Goal: Information Seeking & Learning: Learn about a topic

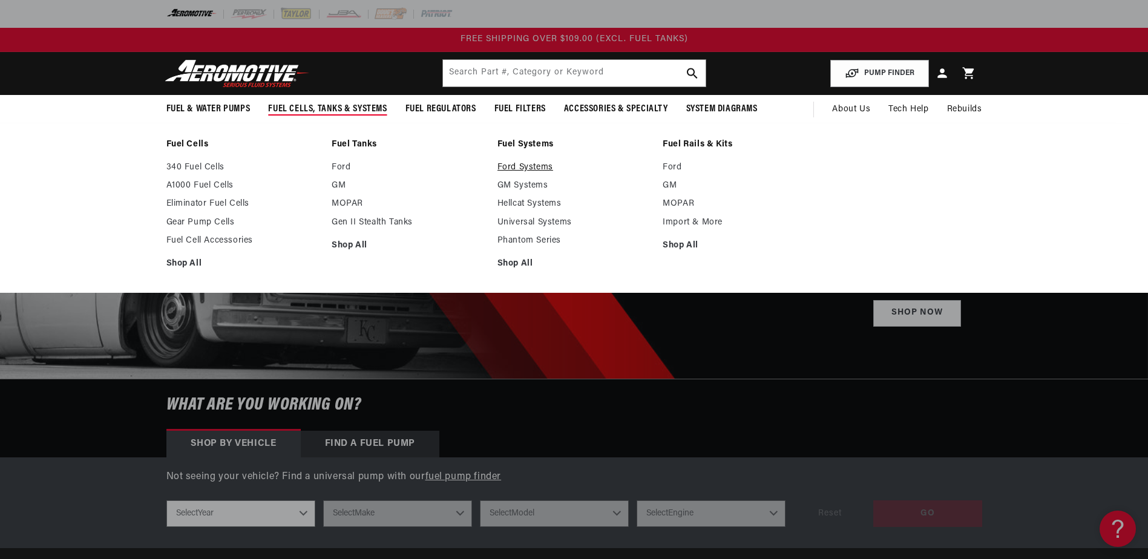
click at [507, 165] on link "Ford Systems" at bounding box center [574, 167] width 154 height 11
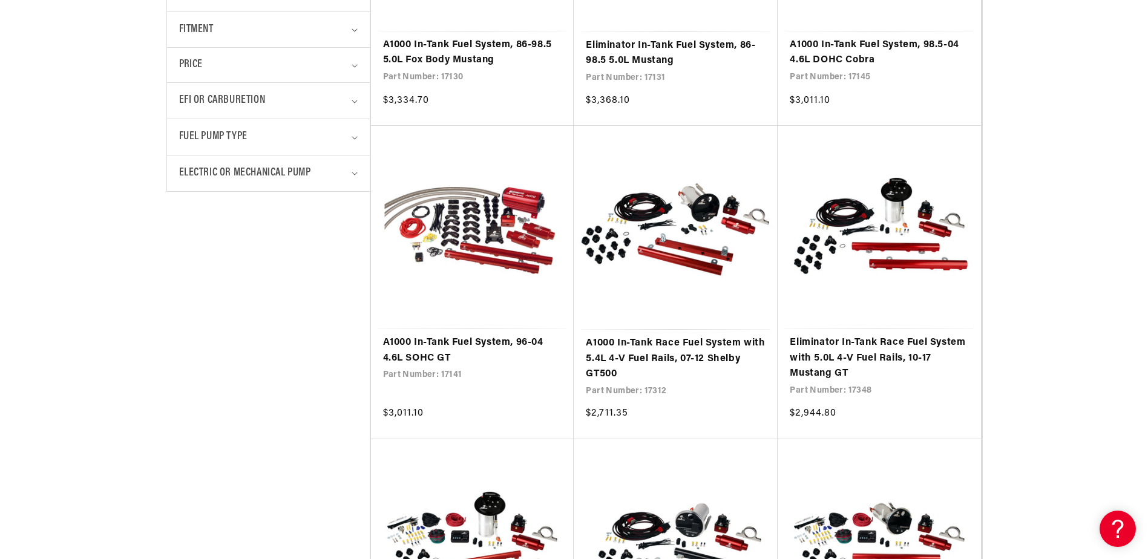
scroll to position [544, 0]
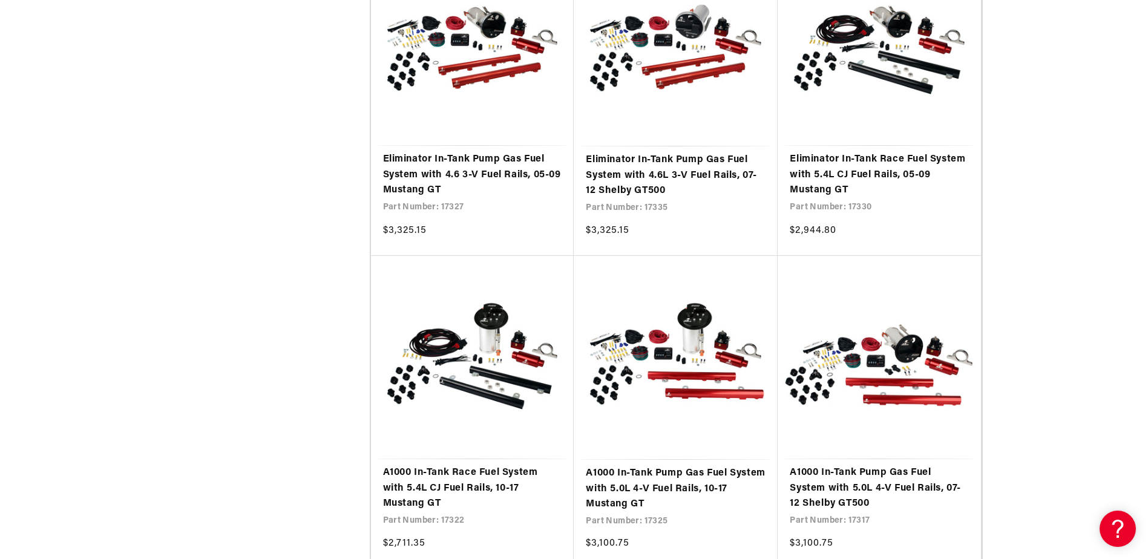
scroll to position [2601, 0]
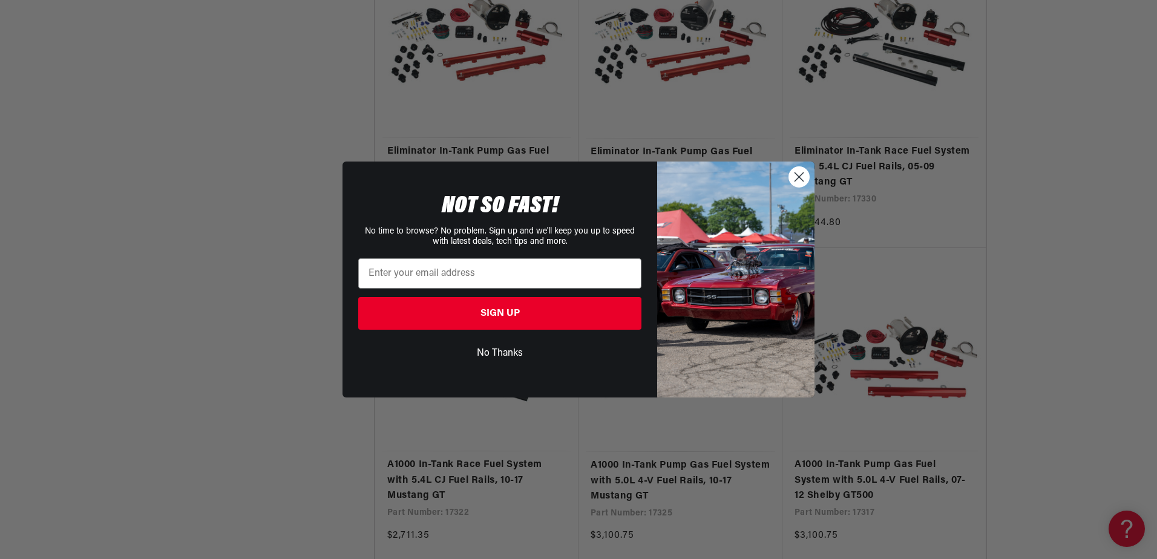
click at [800, 176] on icon "Close dialog" at bounding box center [799, 176] width 8 height 8
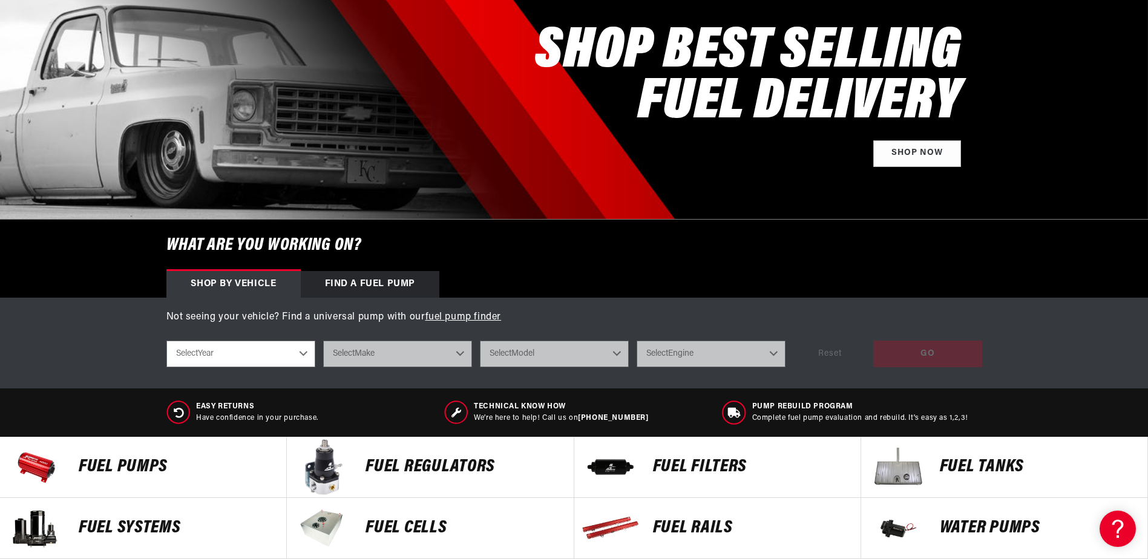
scroll to position [181, 0]
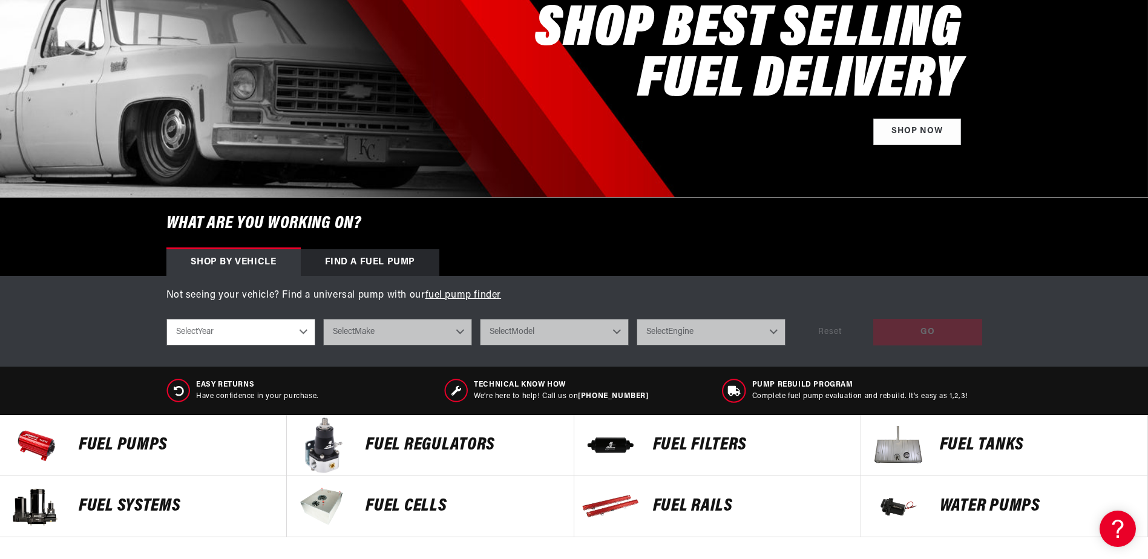
click at [301, 330] on select "Select Year 2023 2022 2021 2020 2019 2018 2017 2016 2015 2014 2013 2012 2011 20…" at bounding box center [240, 332] width 149 height 27
click at [300, 332] on select "Select Year 2023 2022 2021 2020 2019 2018 2017 2016 2015 2014 2013 2012 2011 20…" at bounding box center [240, 332] width 149 height 27
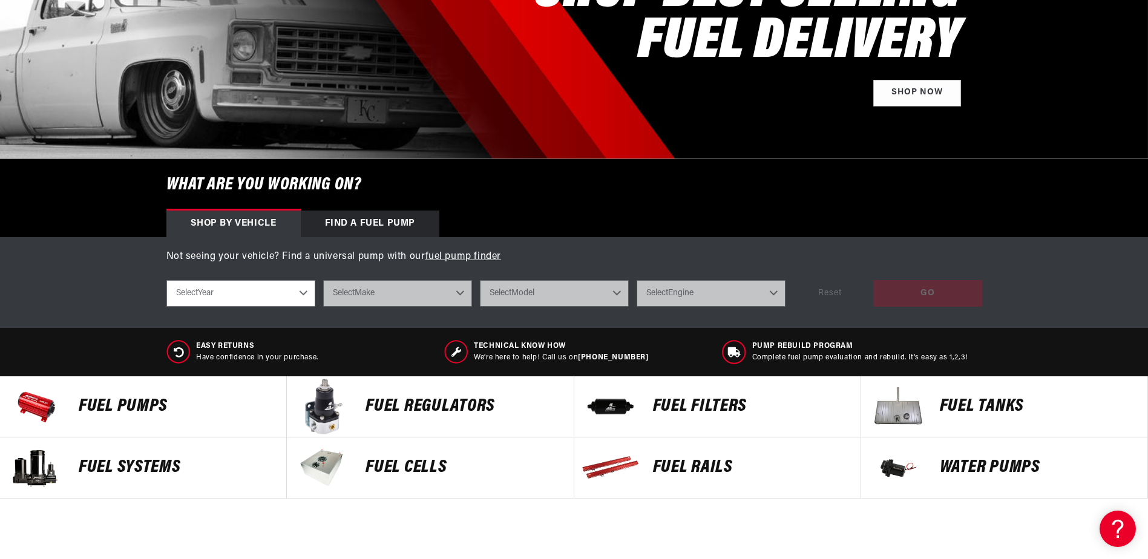
scroll to position [242, 0]
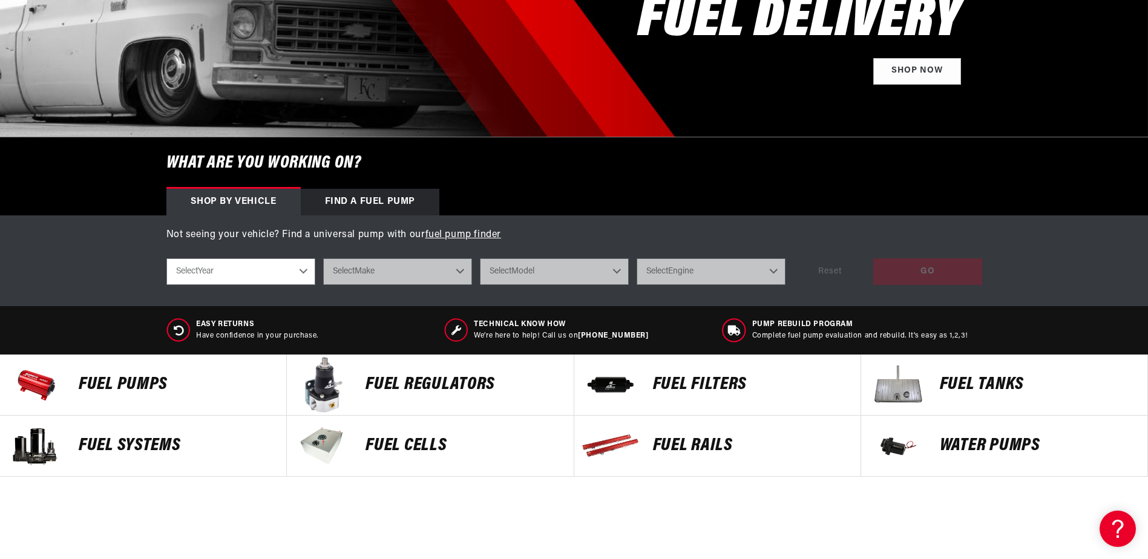
click at [304, 273] on select "Select Year 2023 2022 2021 2020 2019 2018 2017 2016 2015 2014 2013 2012 2011 20…" at bounding box center [240, 271] width 149 height 27
select select "1990"
click at [166, 258] on select "Select Year 2023 2022 2021 2020 2019 2018 2017 2016 2015 2014 2013 2012 2011 20…" at bounding box center [240, 271] width 149 height 27
select select "1990"
click at [459, 272] on select "Select Make Chevrolet Eagle Ford GMC Honda Mazda Mitsubishi Nissan Pontiac Toyo…" at bounding box center [397, 271] width 149 height 27
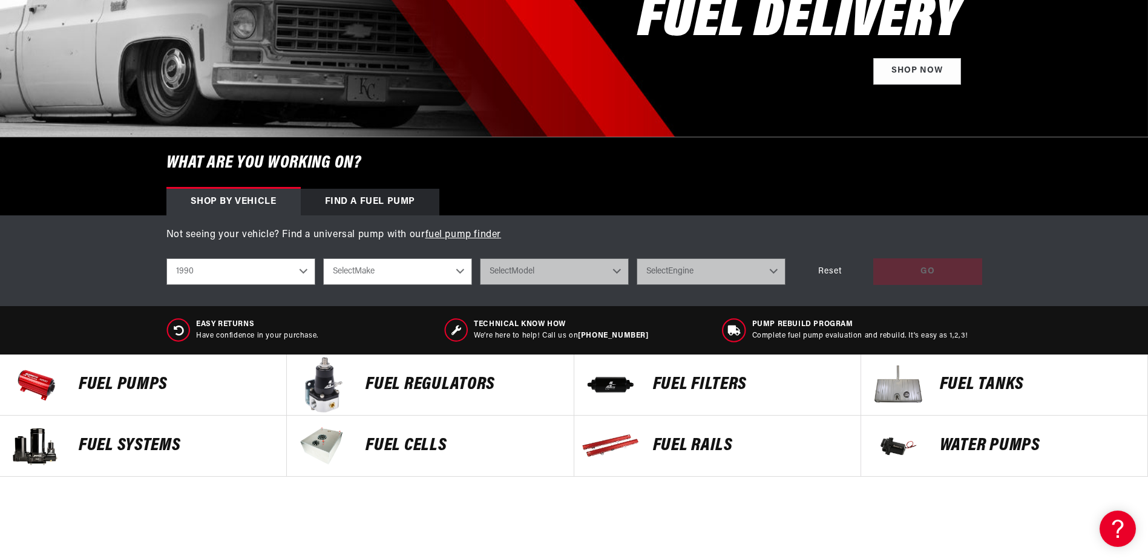
select select "Ford"
click at [323, 258] on select "Select Make Chevrolet Eagle Ford GMC Honda Mazda Mitsubishi Nissan Pontiac Toyo…" at bounding box center [397, 271] width 149 height 27
select select "Ford"
click at [617, 271] on select "Select Model Mustang Probe" at bounding box center [554, 271] width 149 height 27
select select "Mustang"
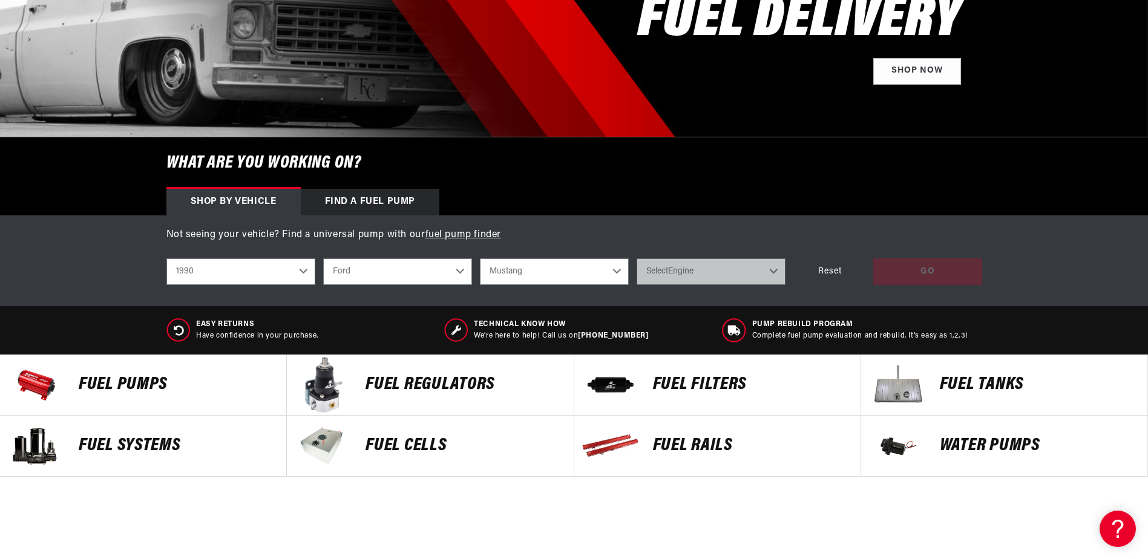
click at [480, 258] on select "Select Model Mustang Probe" at bounding box center [554, 271] width 149 height 27
select select "Mustang"
click at [771, 274] on select "Select Engine 2.3L 5.0L" at bounding box center [710, 271] width 149 height 27
select select "5.0L"
click at [636, 258] on select "Select Engine 2.3L 5.0L" at bounding box center [710, 271] width 149 height 27
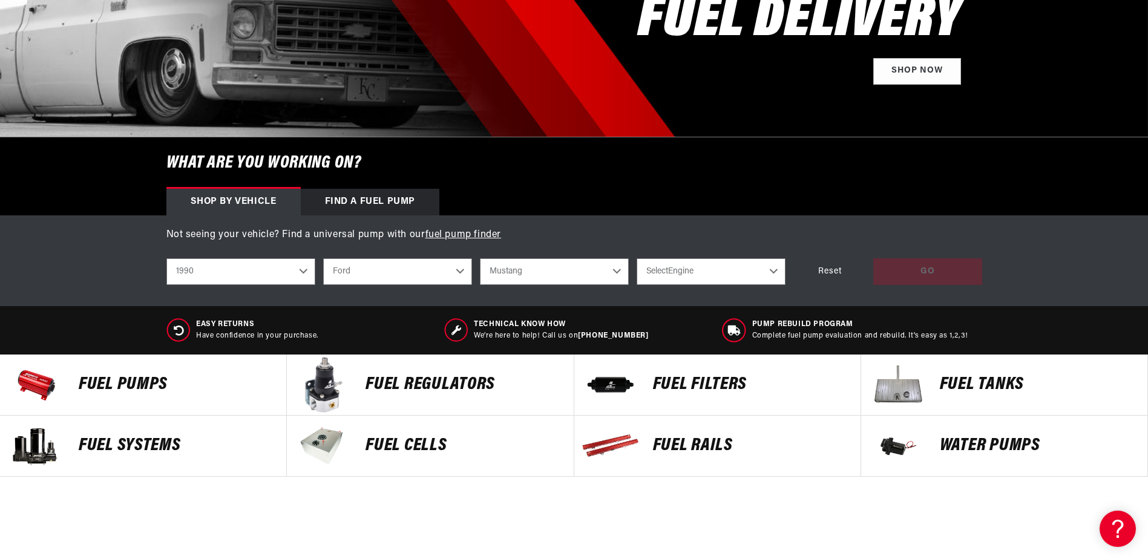
select select "5.0L"
click at [918, 267] on div "GO" at bounding box center [927, 271] width 109 height 27
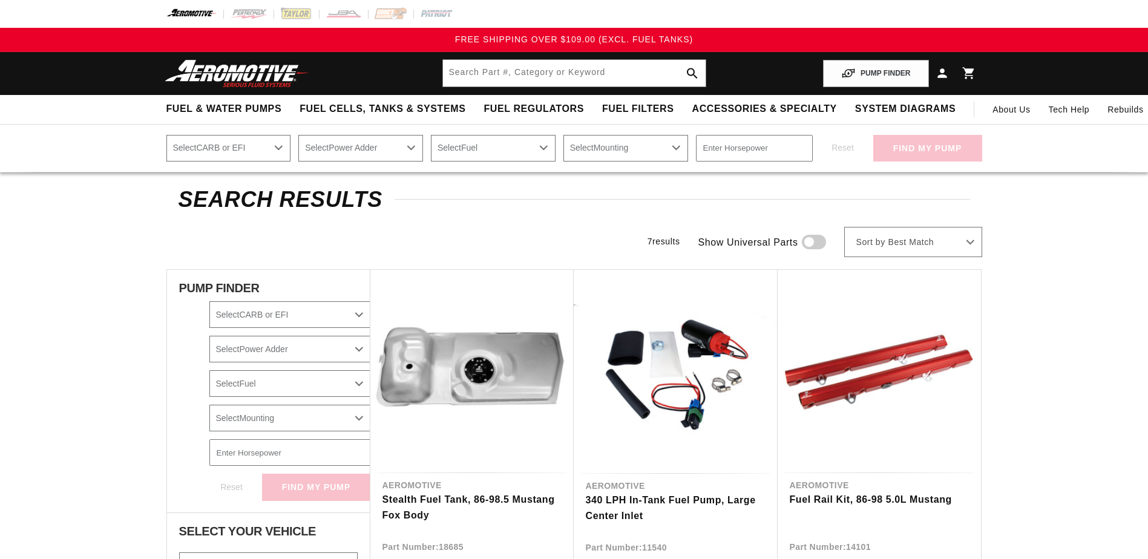
select select "1990"
select select "Ford"
select select "5.0L"
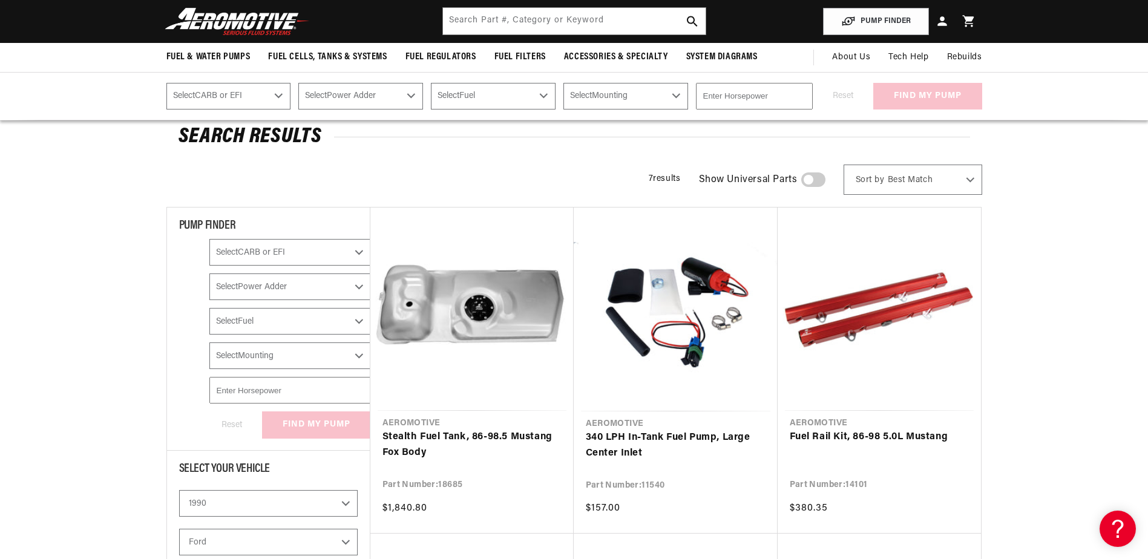
scroll to position [60, 0]
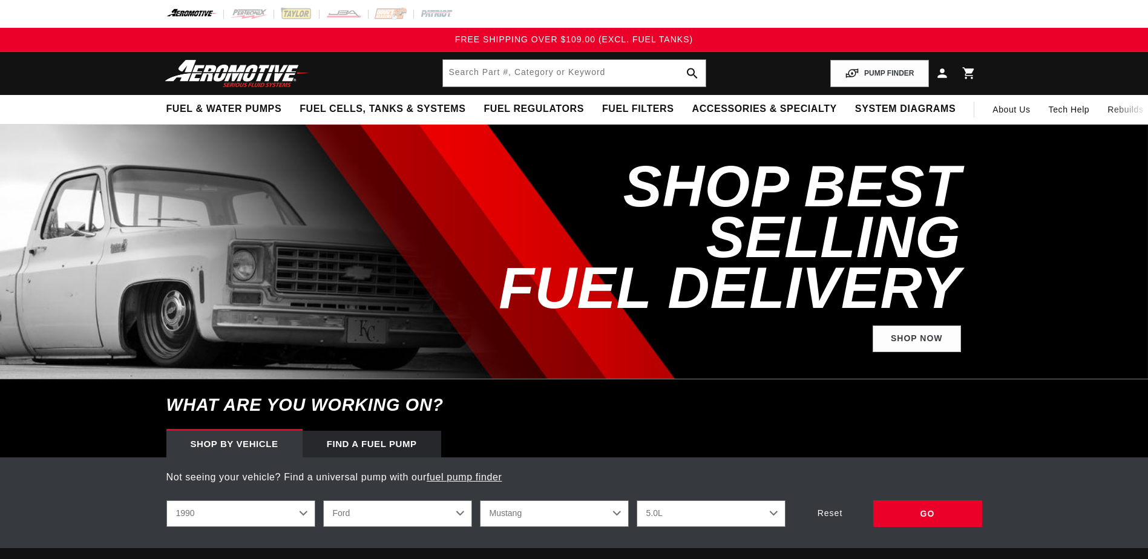
select select "1990"
select select "Ford"
select select "5.0L"
select select "1990"
select select "Ford"
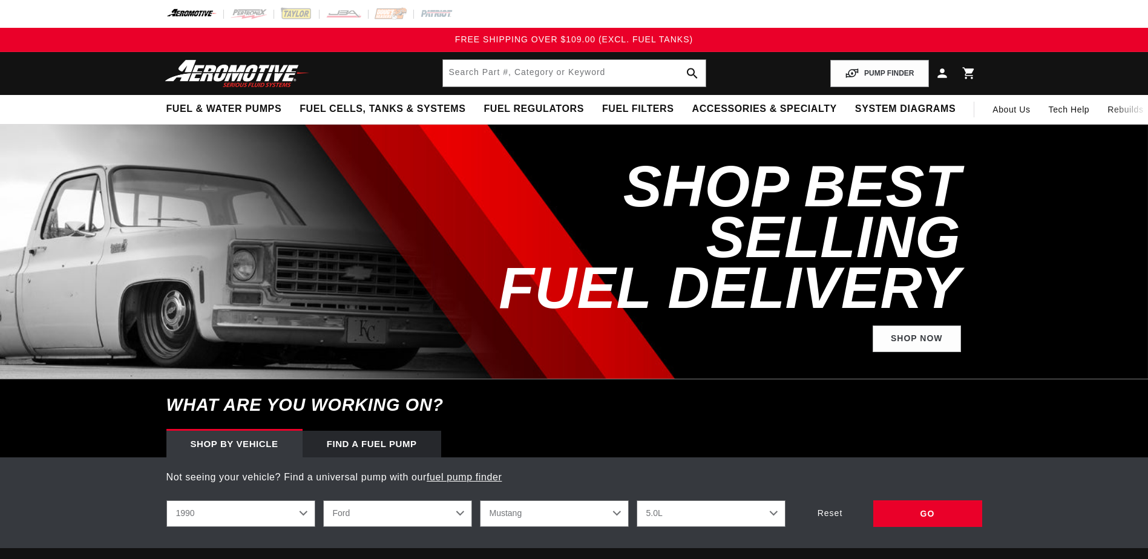
select select "5.0L"
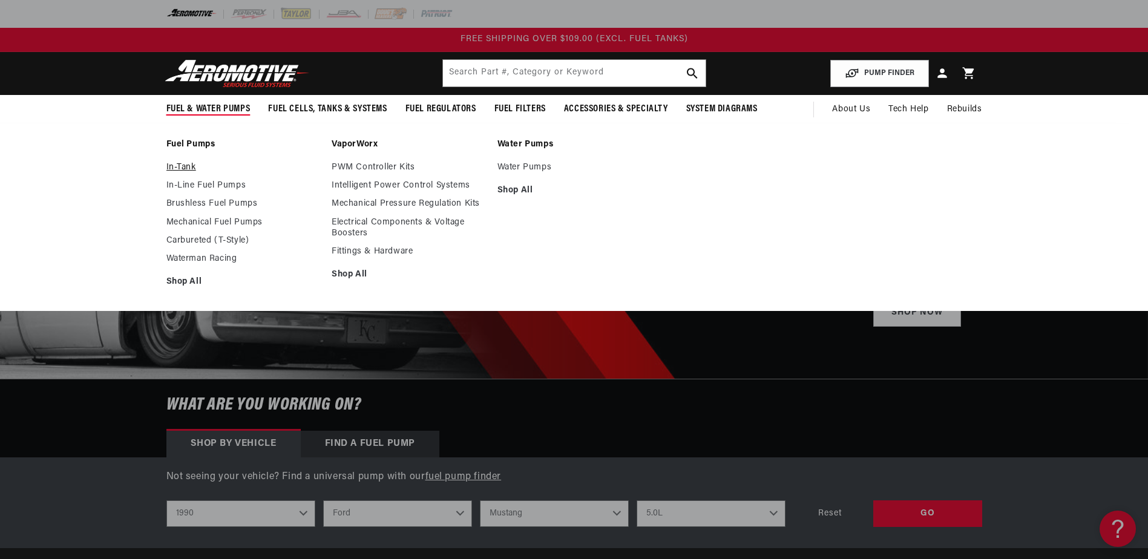
click at [186, 167] on link "In-Tank" at bounding box center [243, 167] width 154 height 11
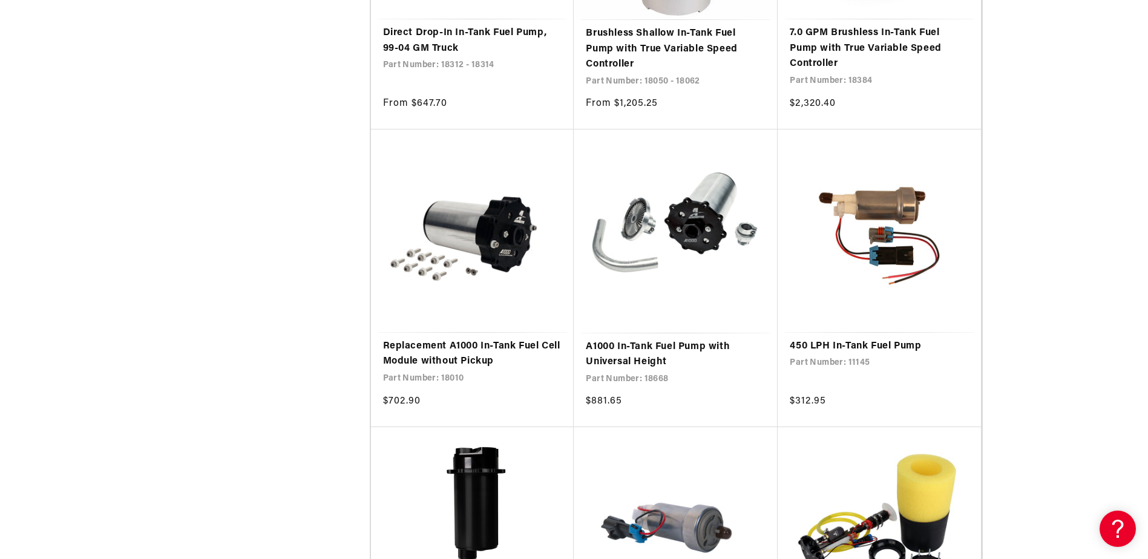
scroll to position [1754, 0]
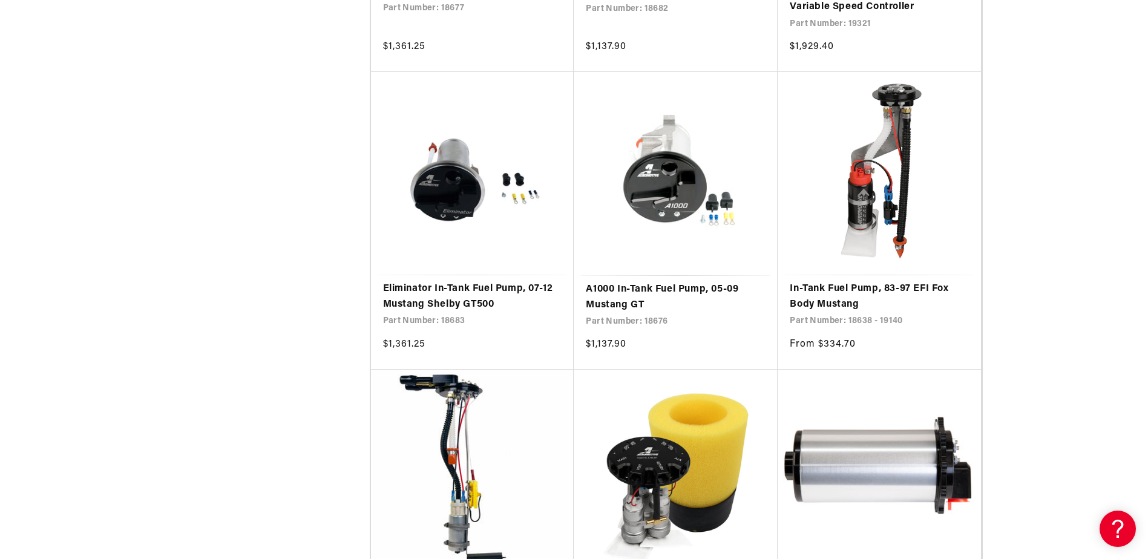
scroll to position [7078, 0]
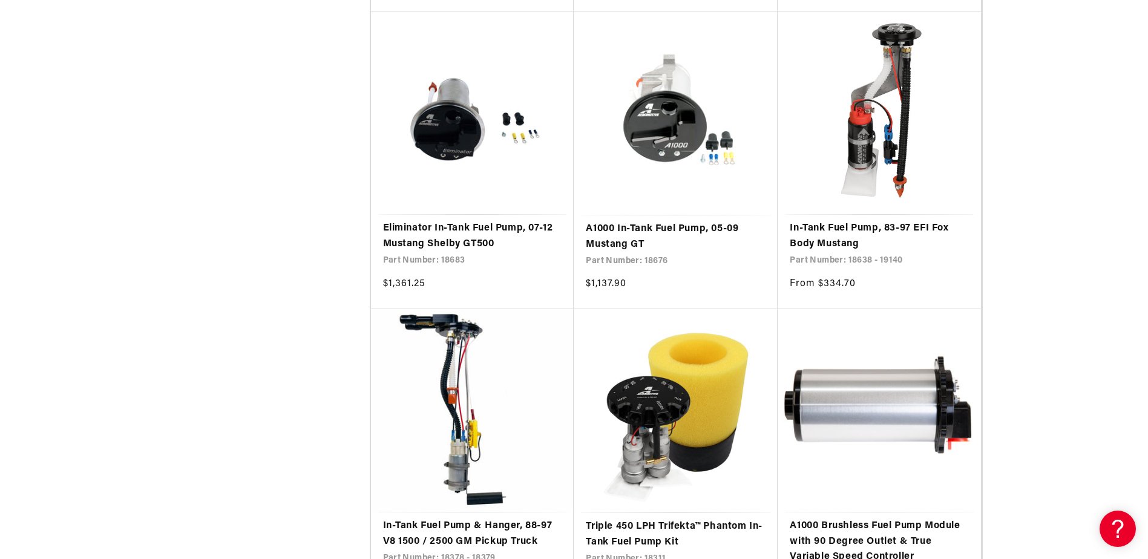
scroll to position [7139, 0]
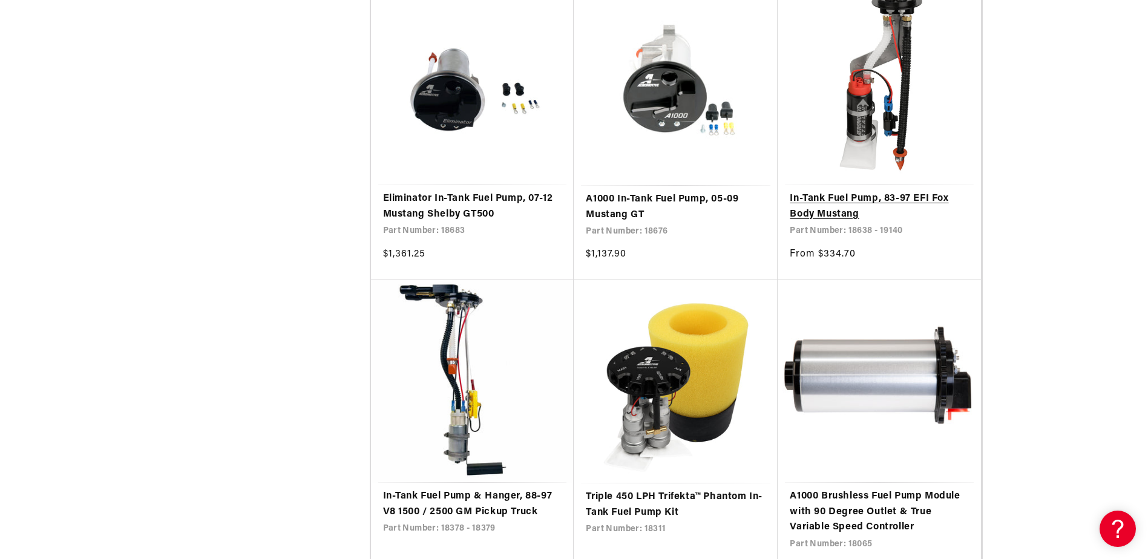
click at [842, 215] on link "In-Tank Fuel Pump, 83-97 EFI Fox Body Mustang" at bounding box center [879, 206] width 179 height 31
